Goal: Task Accomplishment & Management: Complete application form

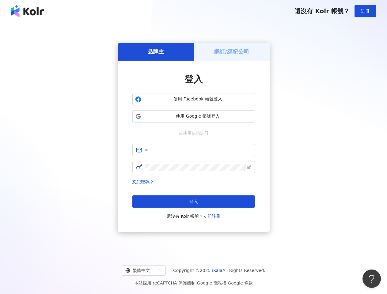
click at [366, 11] on span "註冊" at bounding box center [365, 11] width 9 height 5
click at [156, 52] on h5 "品牌主" at bounding box center [156, 52] width 17 height 8
click at [232, 52] on h5 "網紅/經紀公司" at bounding box center [231, 52] width 35 height 8
click at [194, 99] on span "使用 Facebook 帳號登入" at bounding box center [198, 99] width 109 height 6
click at [194, 117] on span "使用 Google 帳號登入" at bounding box center [198, 116] width 109 height 6
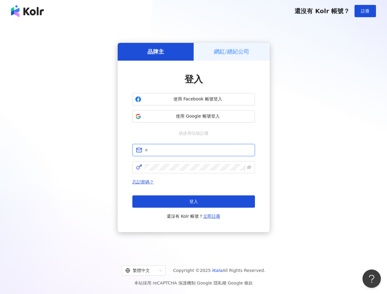
click at [194, 150] on input "text" at bounding box center [198, 150] width 107 height 7
click at [249, 167] on icon "eye-invisible" at bounding box center [249, 167] width 4 height 4
click at [194, 202] on span "登入" at bounding box center [194, 201] width 9 height 5
